Goal: Check status: Check status

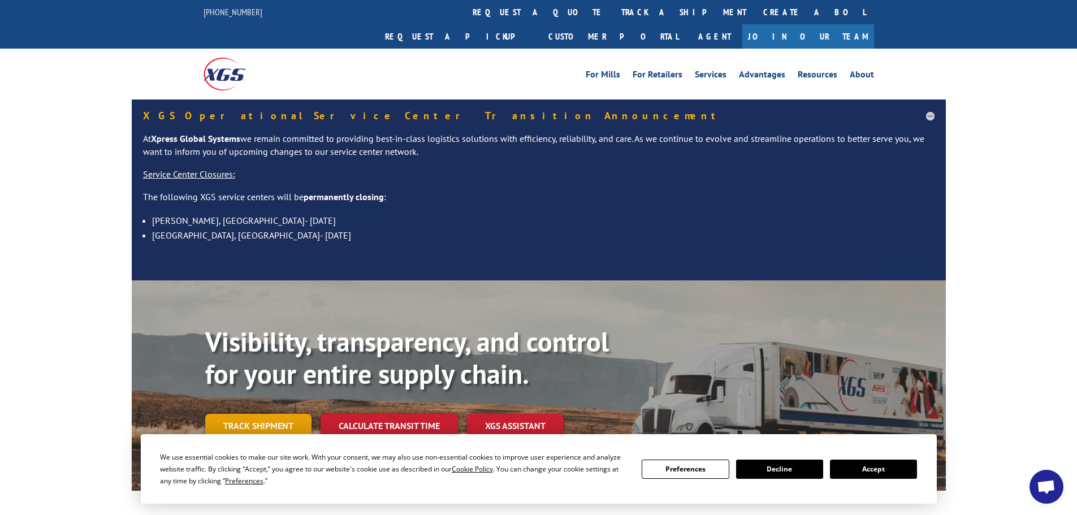
click at [254, 414] on link "Track shipment" at bounding box center [258, 426] width 106 height 24
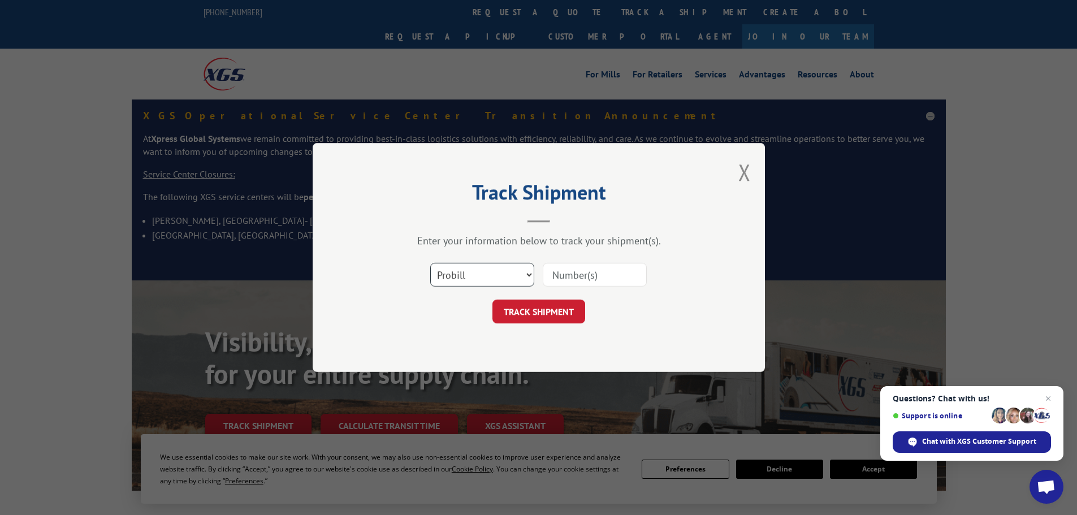
click at [497, 275] on select "Select category... Probill BOL PO" at bounding box center [482, 275] width 104 height 24
select select "bol"
click at [430, 263] on select "Select category... Probill BOL PO" at bounding box center [482, 275] width 104 height 24
click at [591, 278] on input at bounding box center [595, 275] width 104 height 24
paste input "5092521"
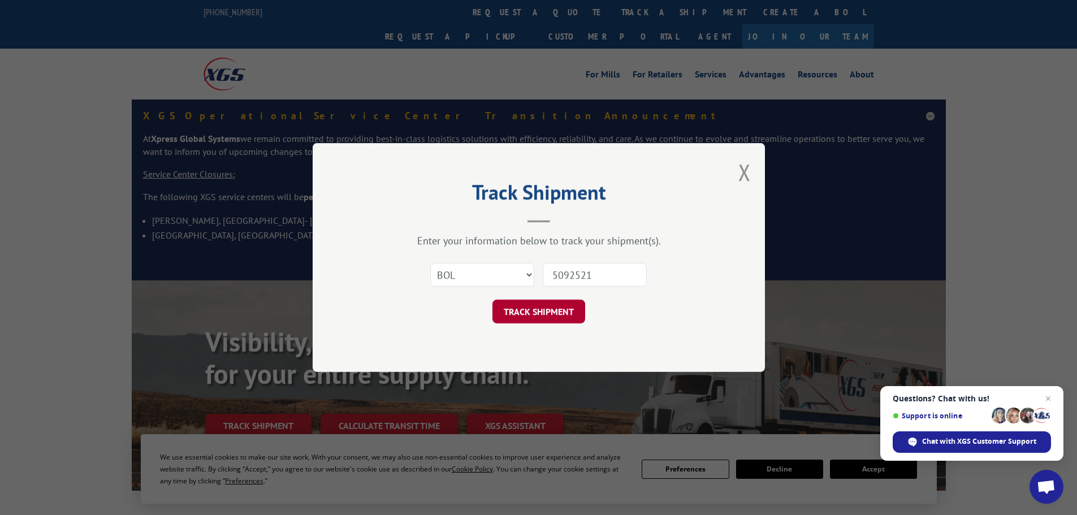
type input "5092521"
click at [546, 316] on button "TRACK SHIPMENT" at bounding box center [539, 312] width 93 height 24
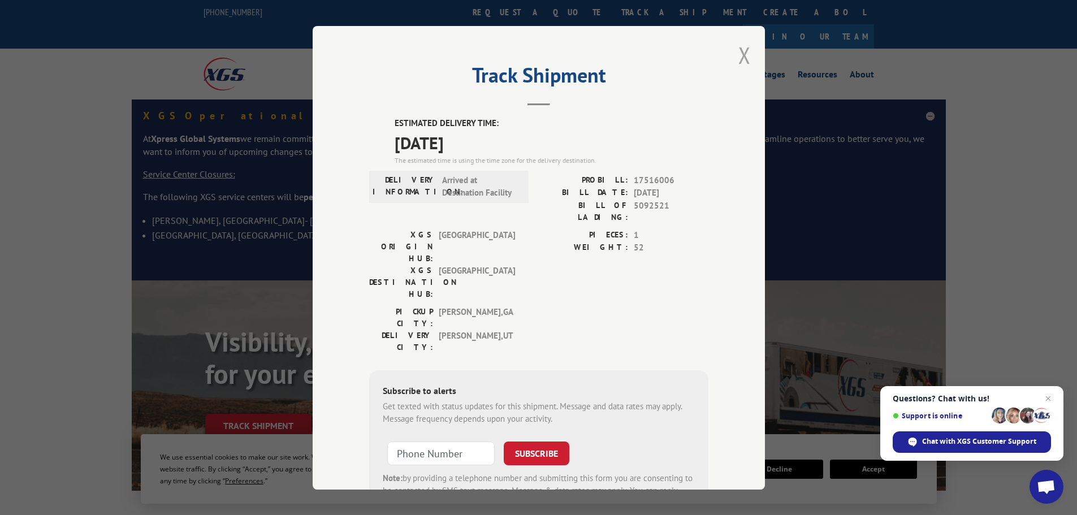
click at [740, 58] on button "Close modal" at bounding box center [744, 55] width 12 height 30
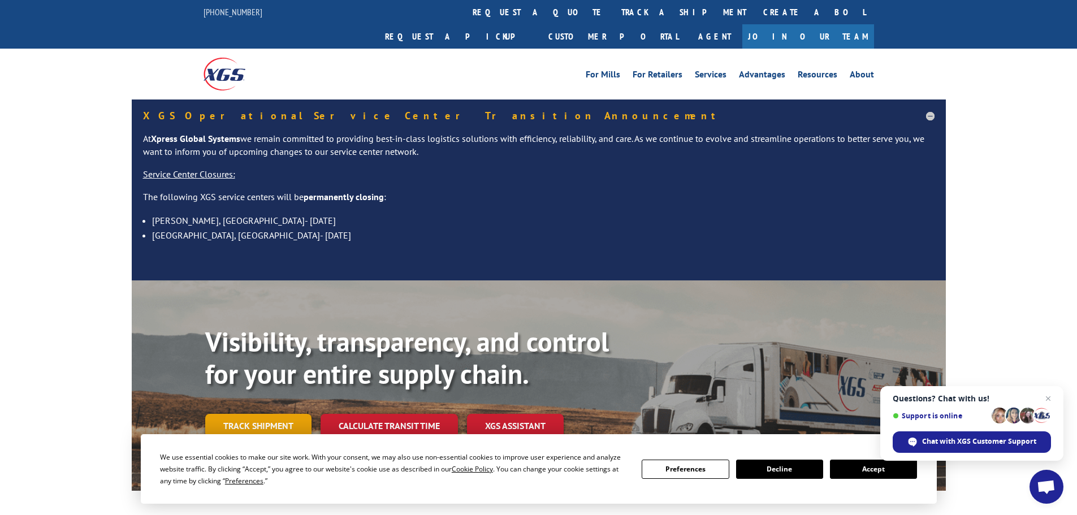
click at [234, 414] on link "Track shipment" at bounding box center [258, 426] width 106 height 24
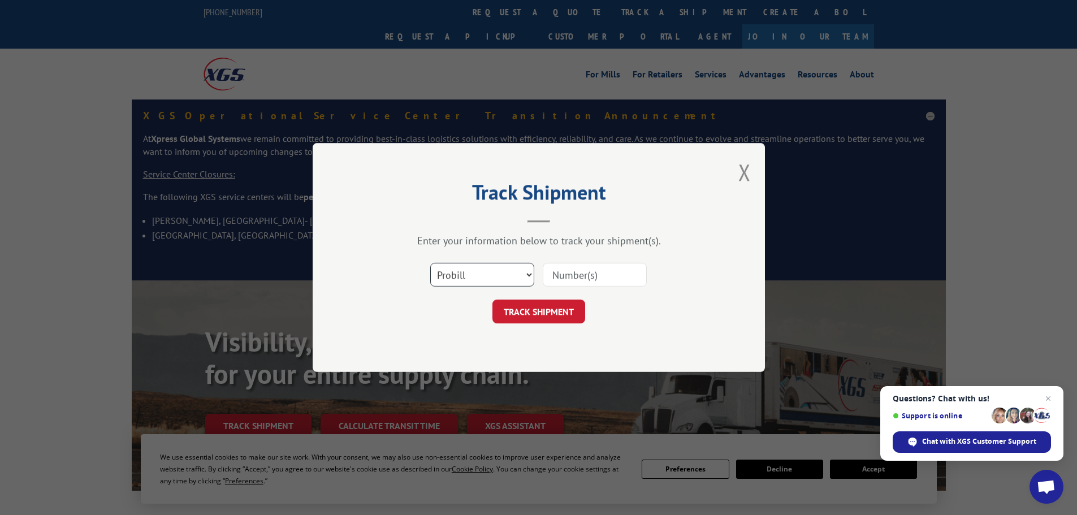
click at [481, 276] on select "Select category... Probill BOL PO" at bounding box center [482, 275] width 104 height 24
select select "bol"
click at [430, 263] on select "Select category... Probill BOL PO" at bounding box center [482, 275] width 104 height 24
click at [573, 280] on input at bounding box center [595, 275] width 104 height 24
type input "5126313"
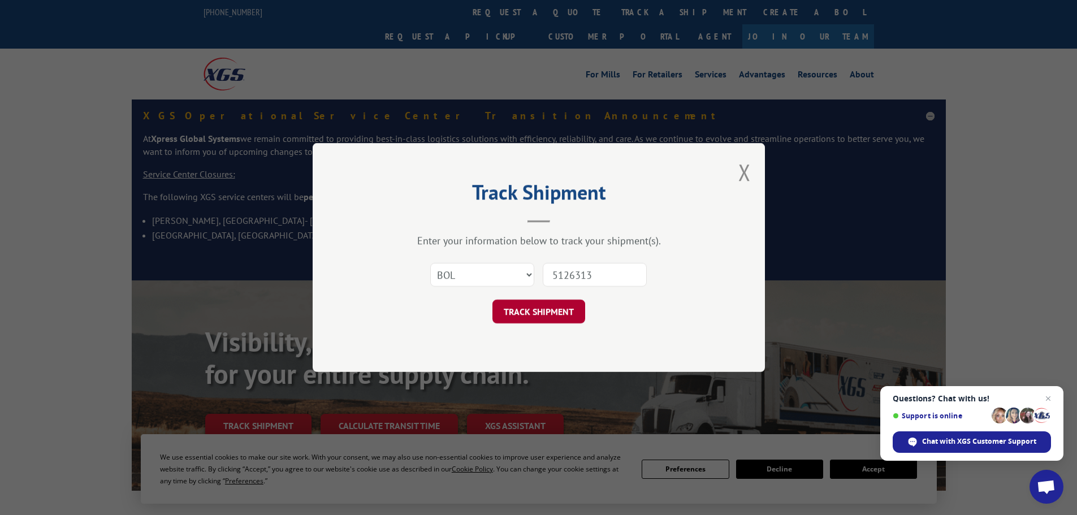
click at [523, 310] on button "TRACK SHIPMENT" at bounding box center [539, 312] width 93 height 24
